Goal: Information Seeking & Learning: Learn about a topic

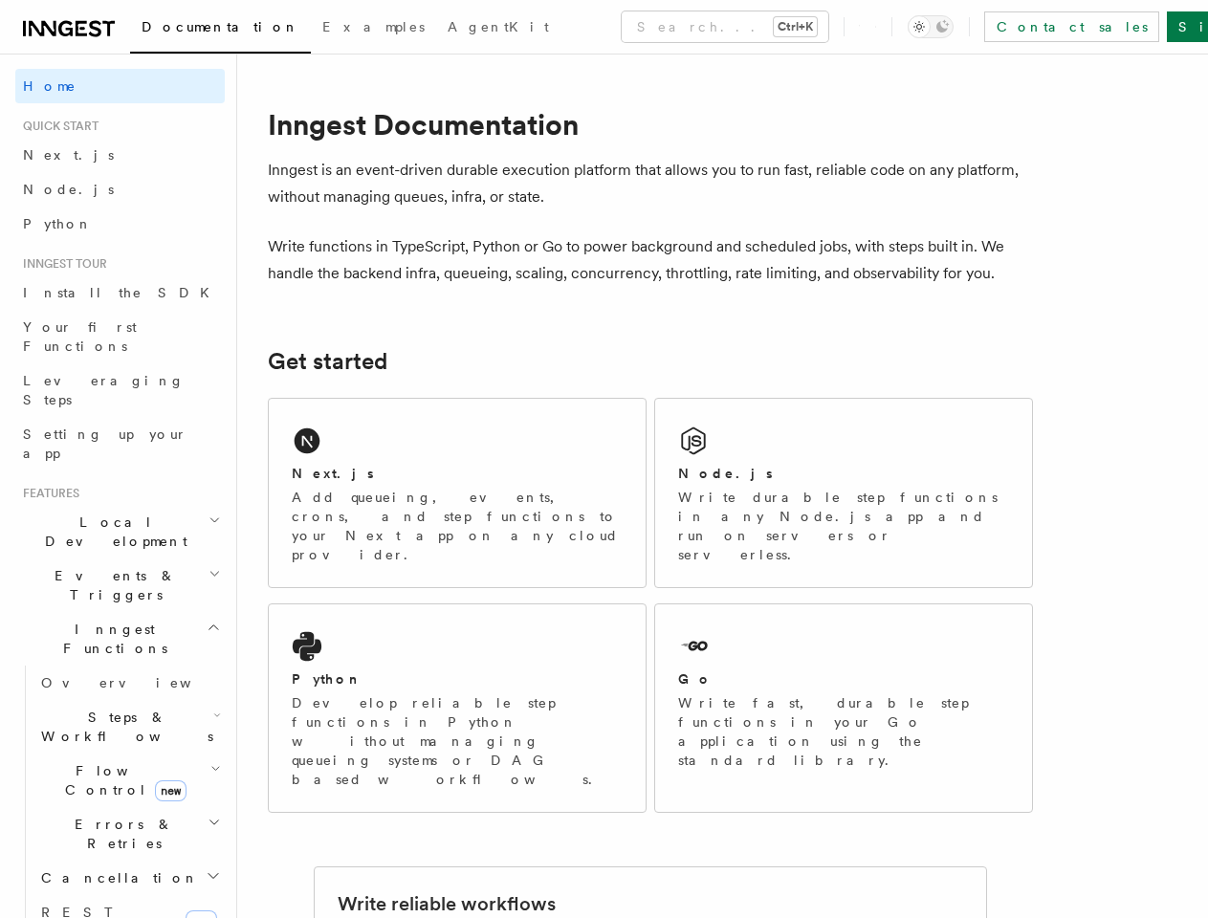
click at [642, 27] on button "Search... Ctrl+K" at bounding box center [725, 26] width 207 height 31
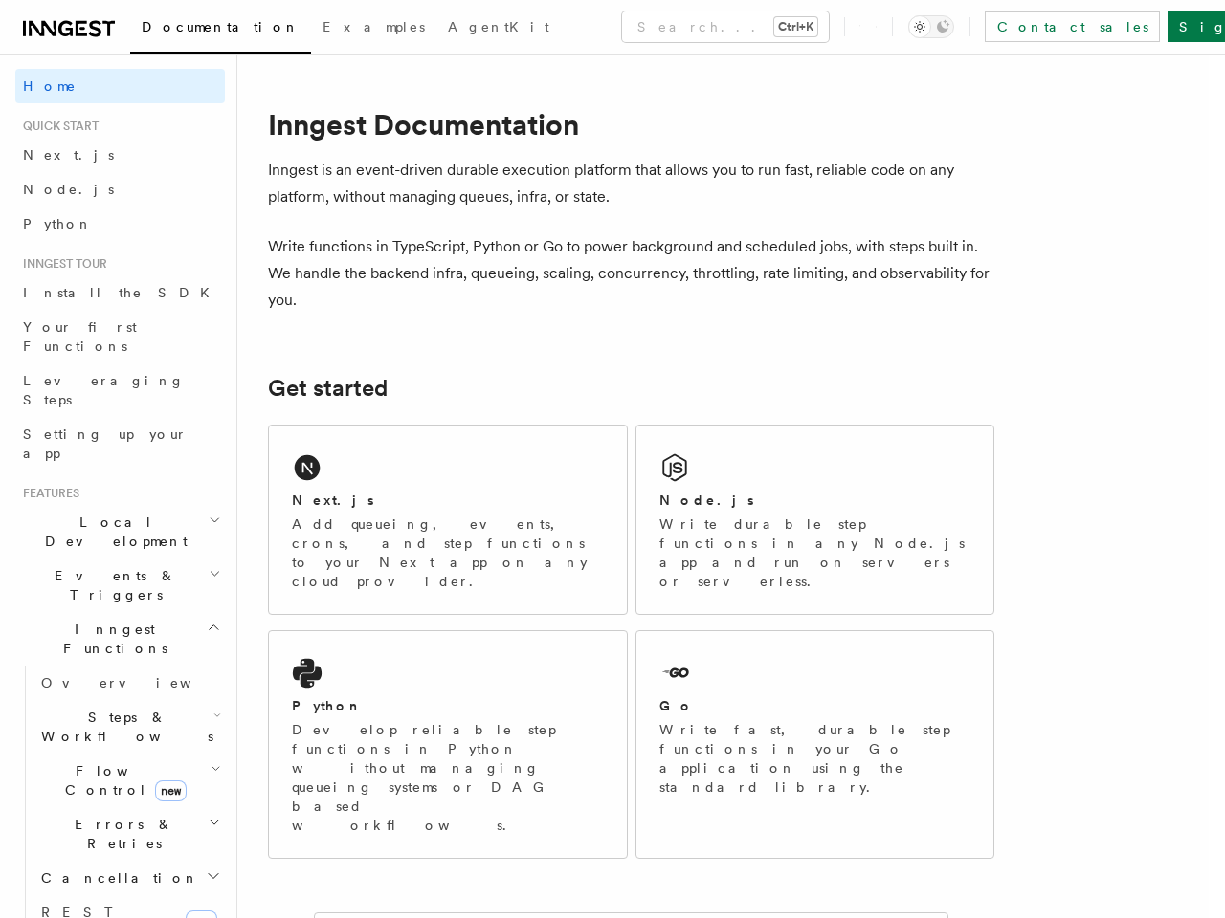
click at [961, 27] on div at bounding box center [612, 459] width 1225 height 918
click at [112, 465] on div at bounding box center [612, 459] width 1225 height 918
click at [112, 499] on div at bounding box center [612, 459] width 1225 height 918
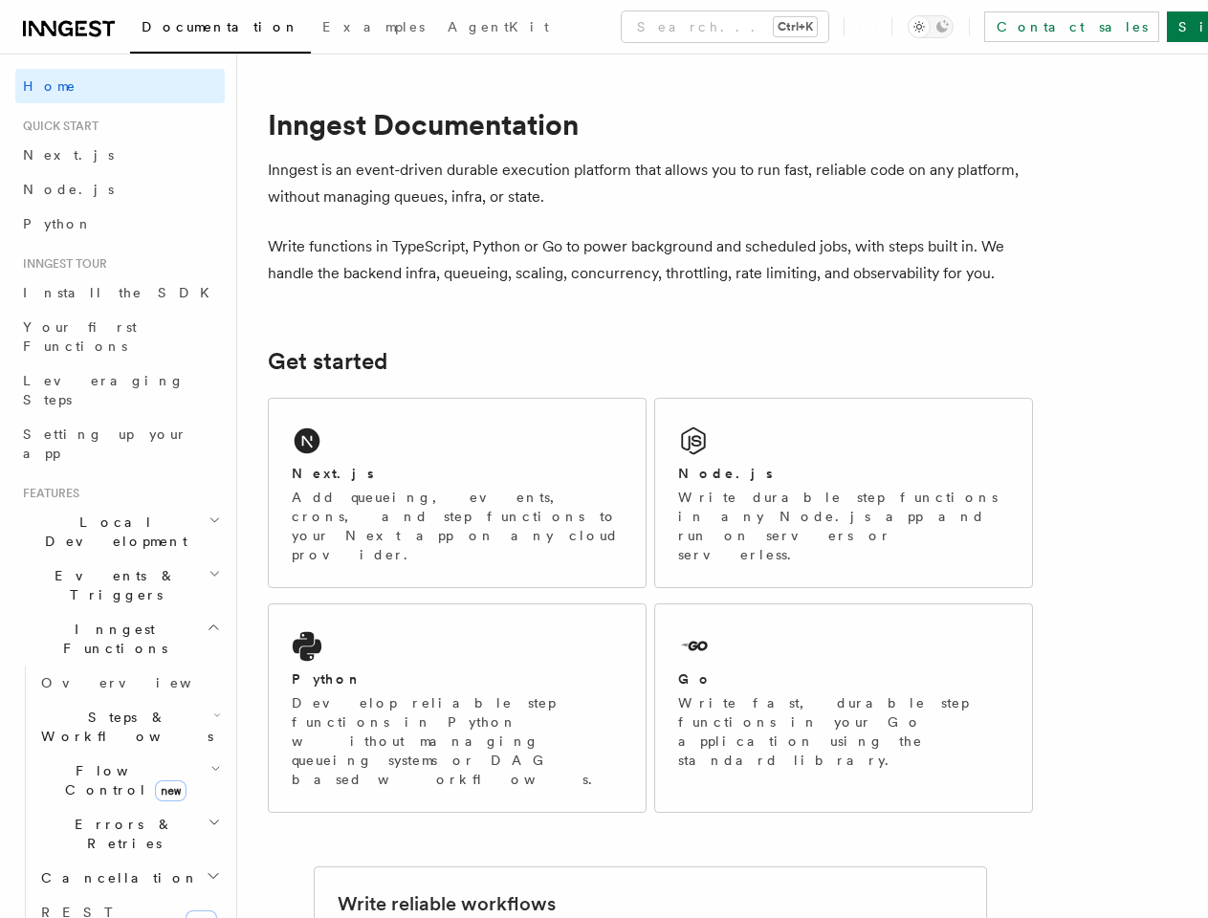
click at [112, 620] on span "Inngest Functions" at bounding box center [110, 639] width 191 height 38
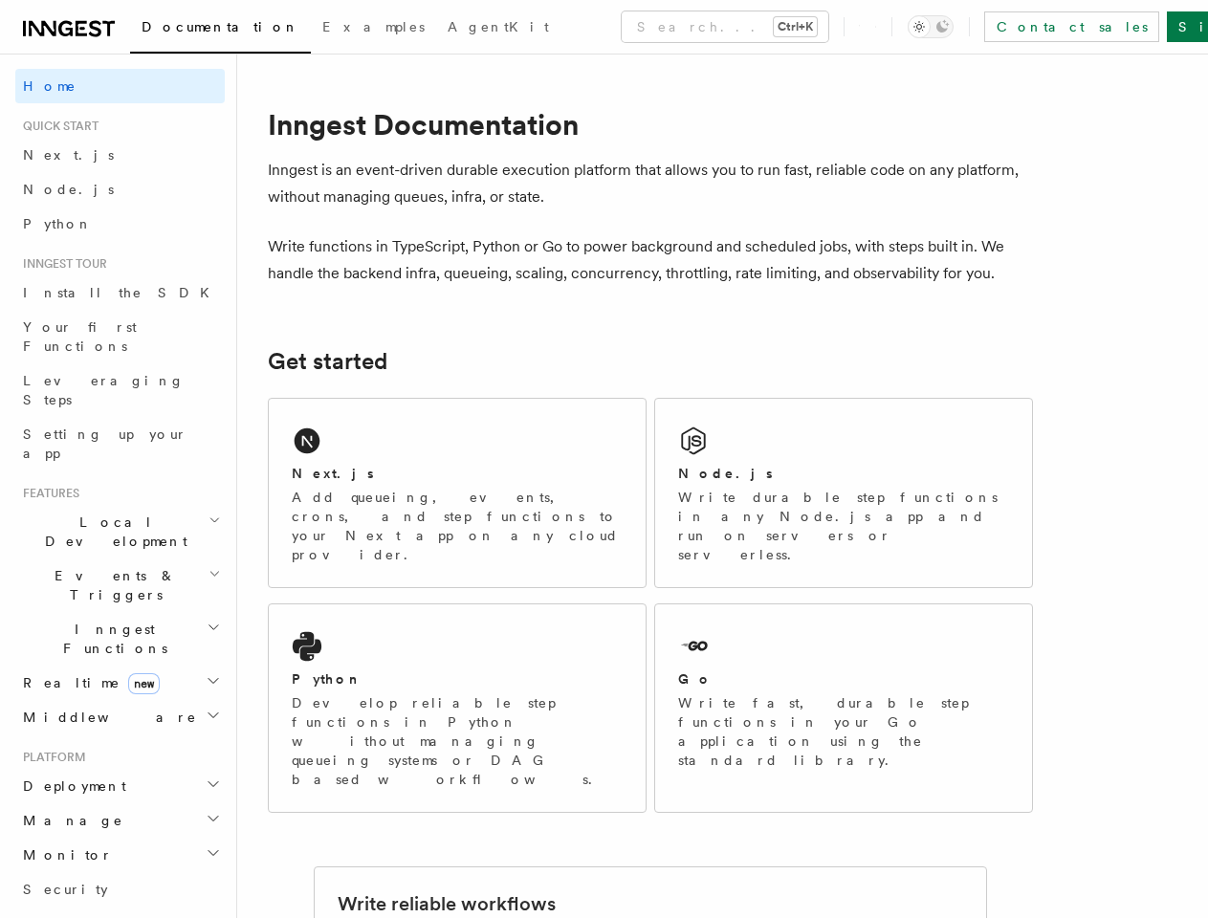
click at [121, 700] on h2 "Middleware" at bounding box center [120, 717] width 210 height 34
click at [121, 779] on span "Creating middleware" at bounding box center [122, 796] width 163 height 34
click at [121, 823] on span "Patterns" at bounding box center [128, 838] width 191 height 31
